Goal: Task Accomplishment & Management: Manage account settings

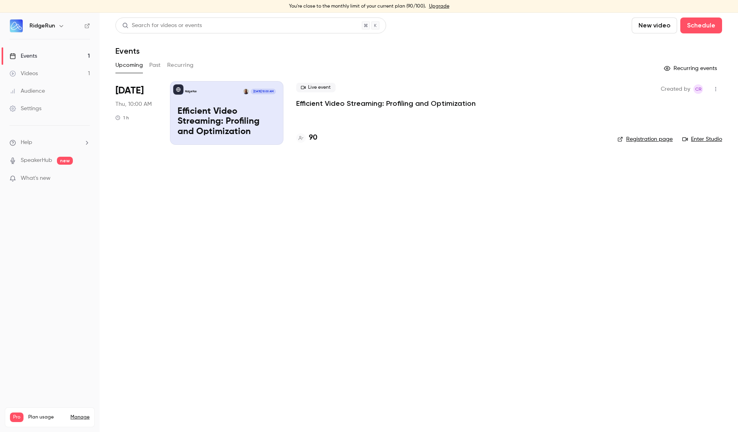
click at [234, 114] on p "Efficient Video Streaming: Profiling and Optimization" at bounding box center [227, 122] width 98 height 31
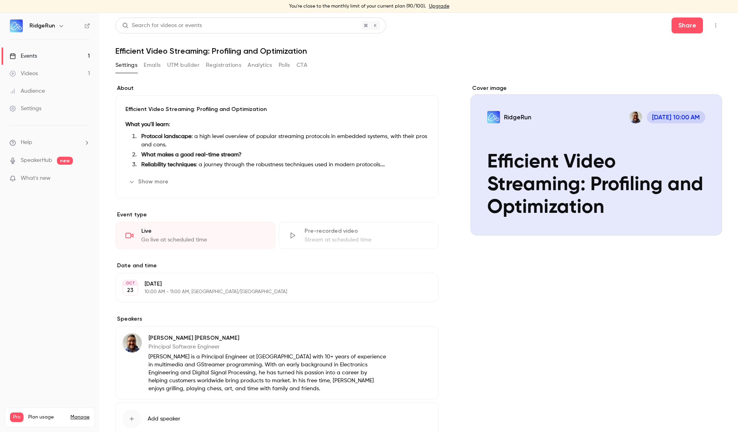
click at [221, 70] on button "Registrations" at bounding box center [223, 65] width 35 height 13
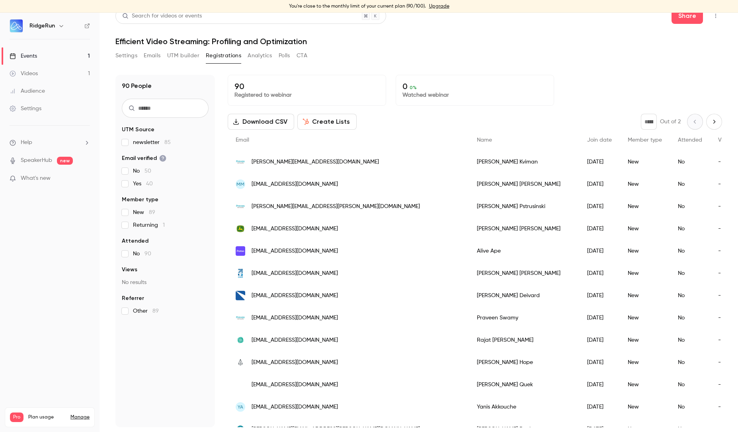
click at [710, 124] on icon "Next page" at bounding box center [714, 122] width 9 height 6
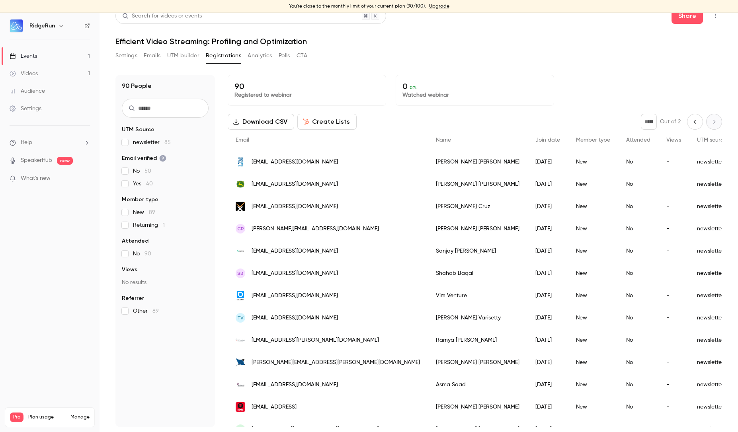
click at [691, 119] on icon "Previous page" at bounding box center [695, 122] width 9 height 6
type input "*"
